Goal: Find specific page/section: Find specific page/section

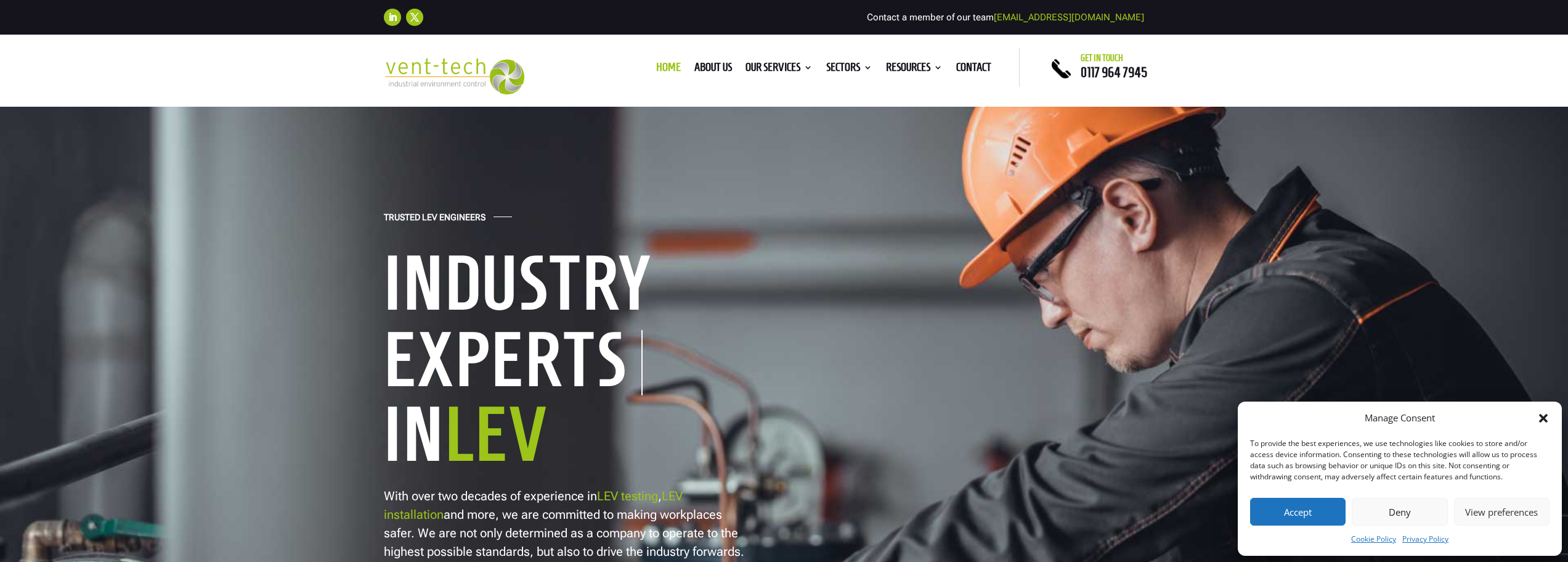
click at [1395, 509] on button "Deny" at bounding box center [1399, 511] width 95 height 28
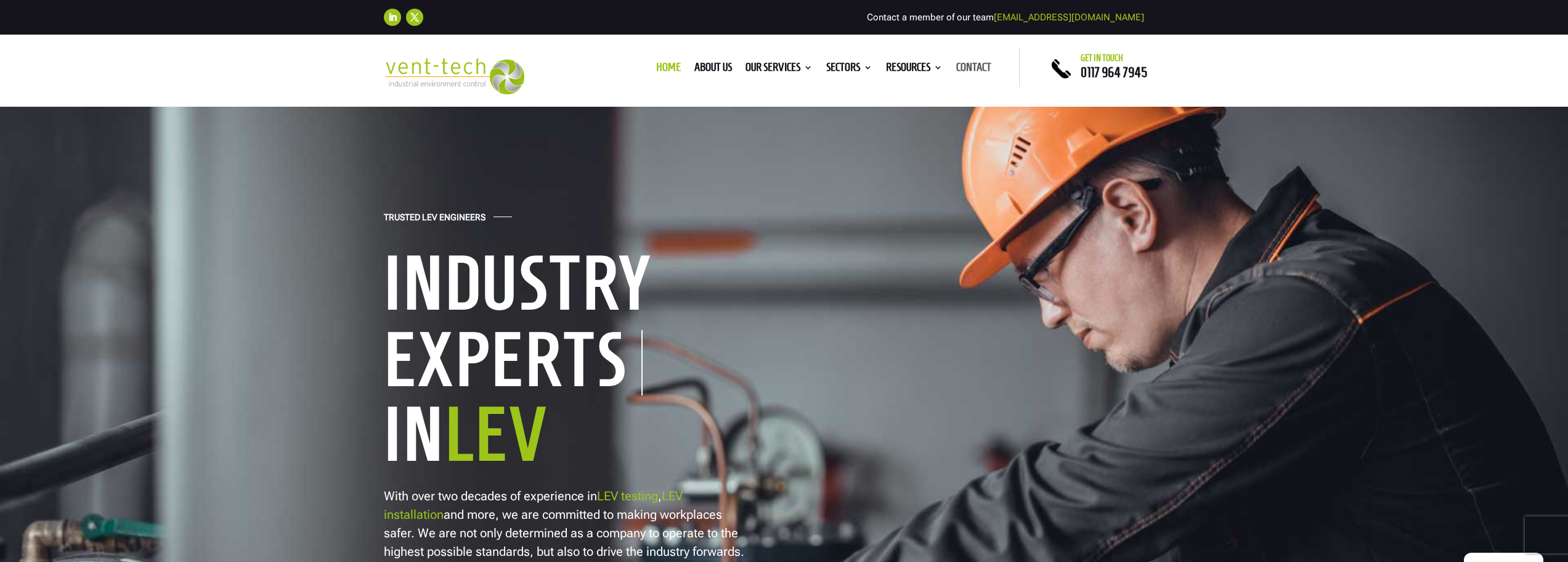
click at [974, 67] on link "Contact" at bounding box center [973, 70] width 35 height 14
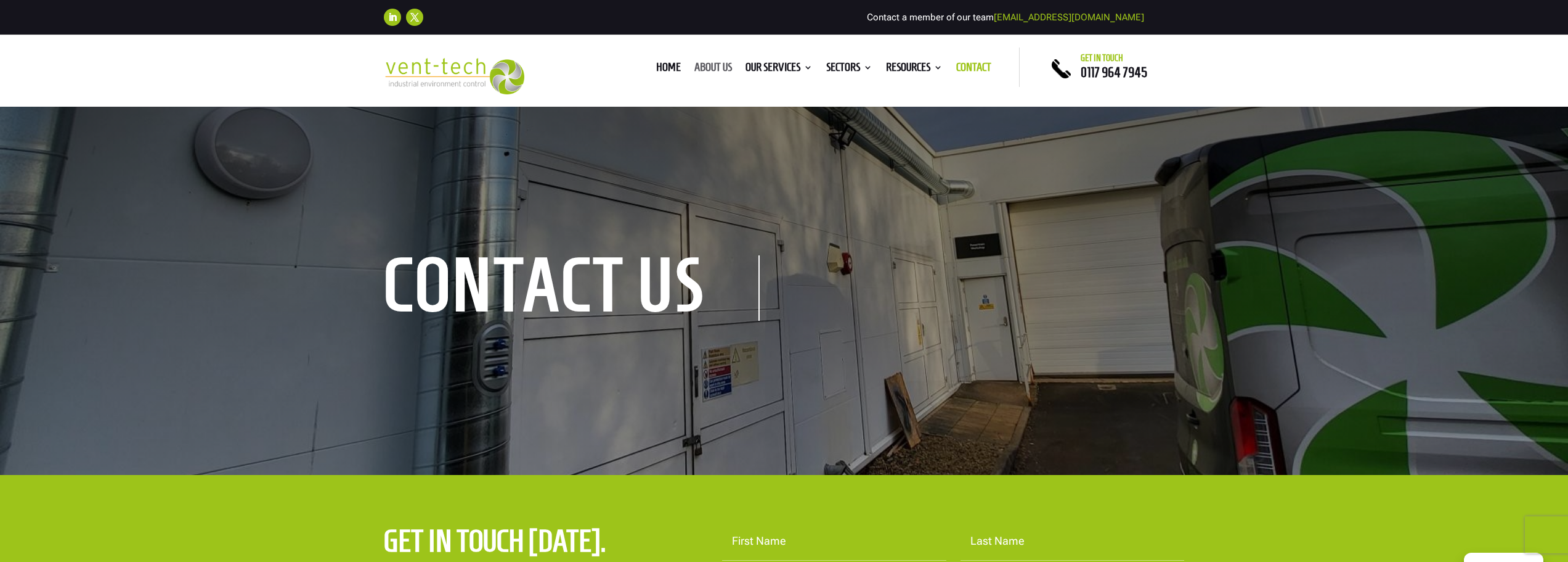
click at [710, 63] on link "About us" at bounding box center [713, 70] width 37 height 14
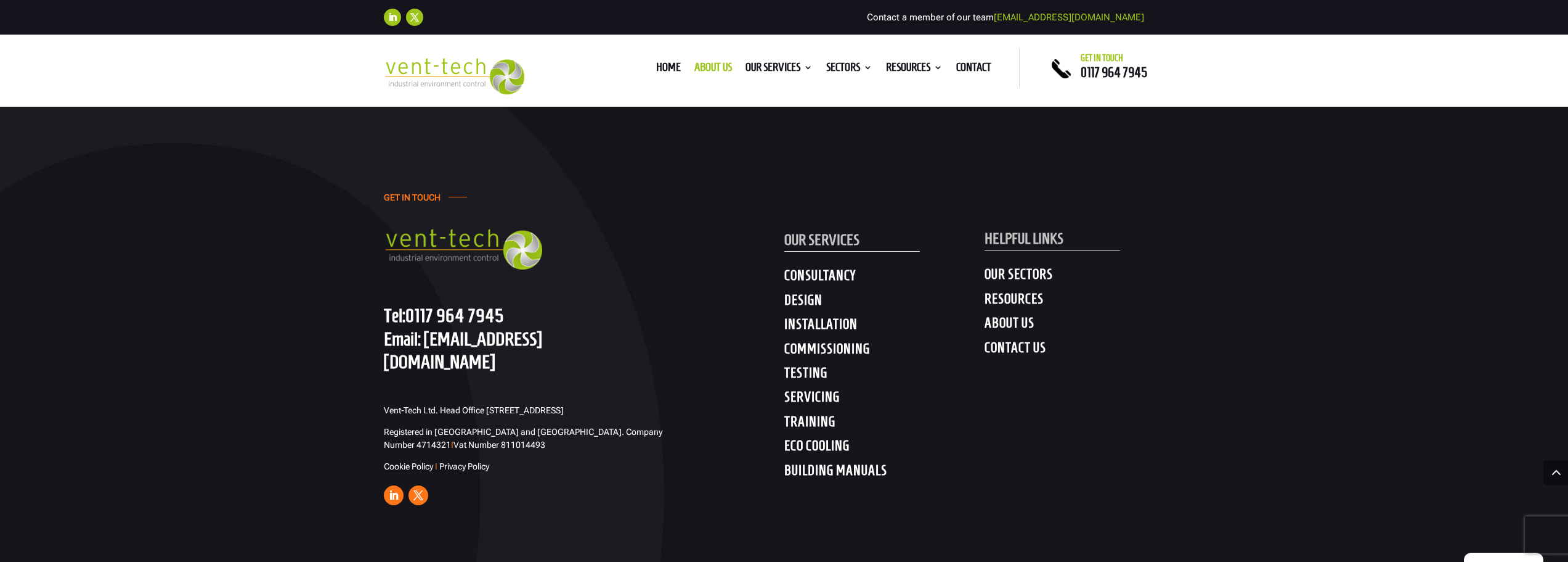
scroll to position [3822, 0]
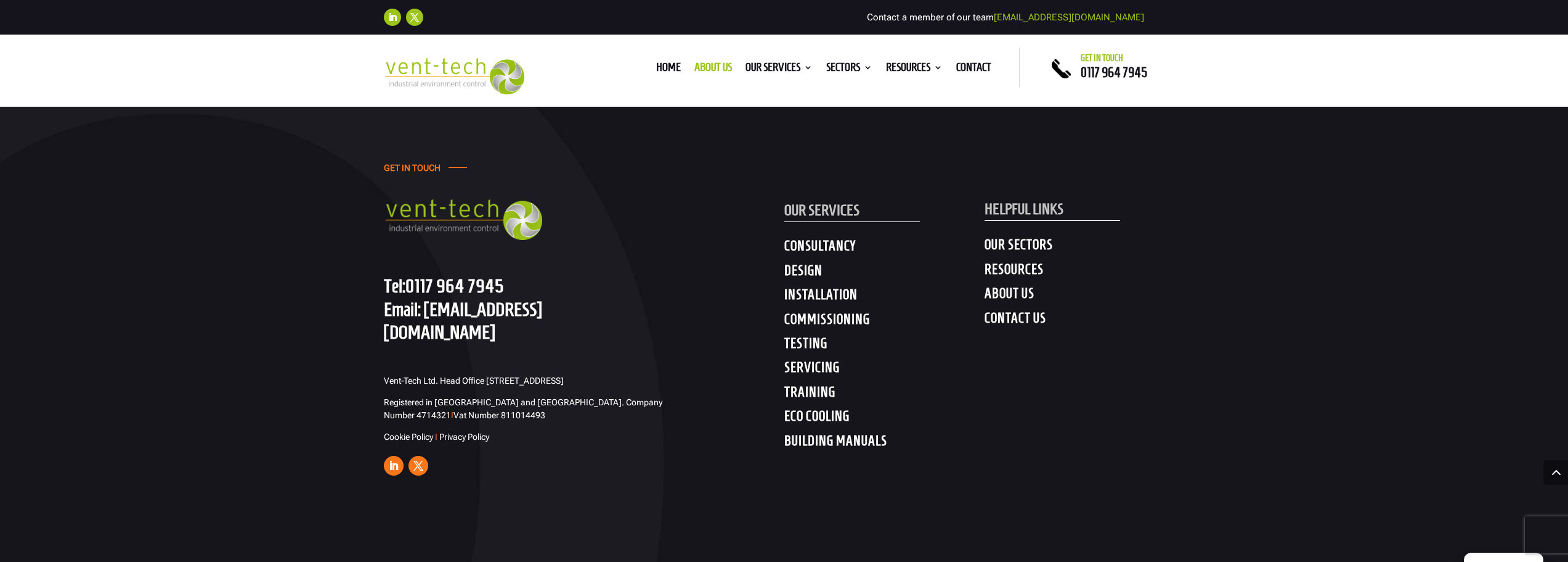
click at [853, 311] on h4 "COMMISSIONING" at bounding box center [884, 321] width 200 height 22
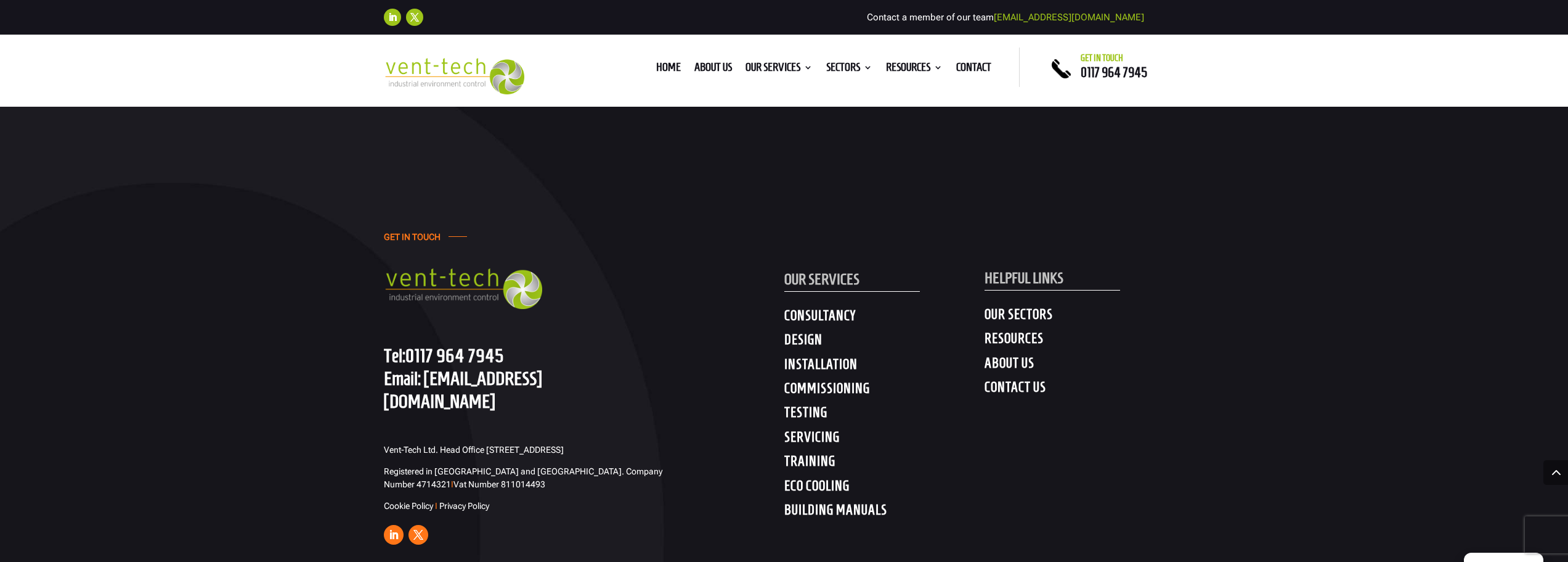
scroll to position [3021, 0]
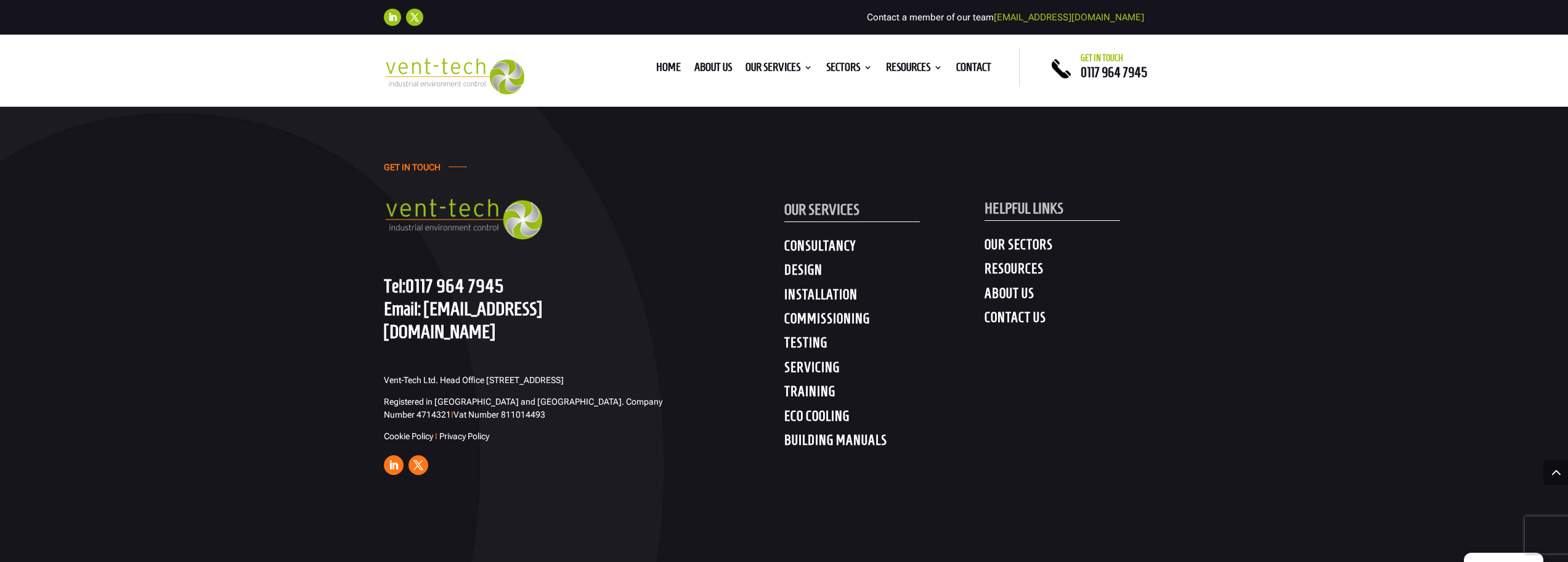
click at [1029, 321] on h4 "CONTACT US" at bounding box center [1084, 319] width 200 height 22
